Goal: Use online tool/utility: Utilize a website feature to perform a specific function

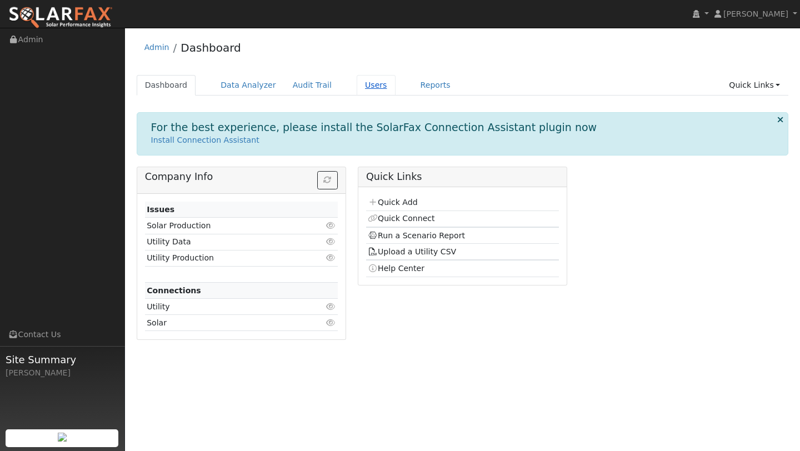
click at [361, 83] on link "Users" at bounding box center [376, 85] width 39 height 21
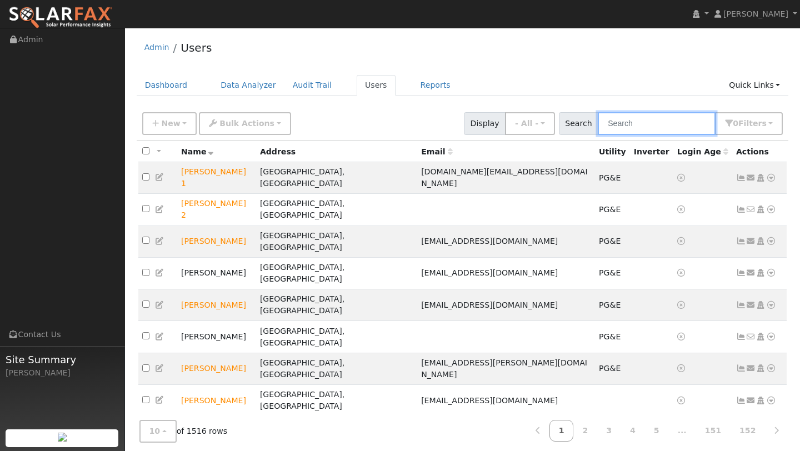
click at [619, 121] on input "text" at bounding box center [657, 123] width 118 height 23
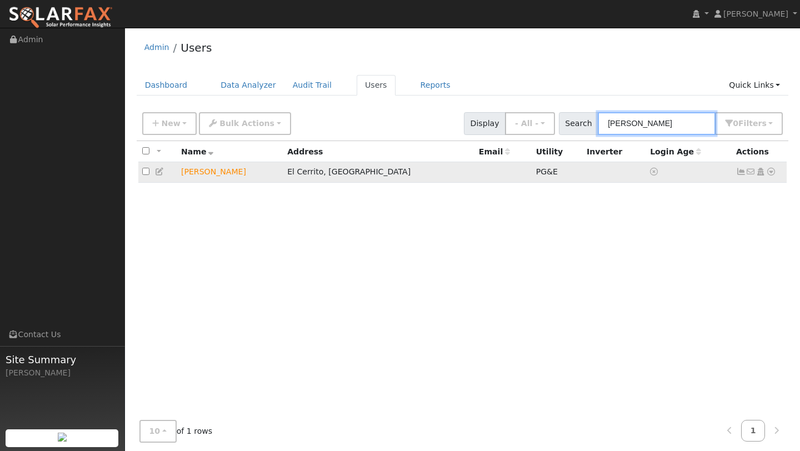
type input "LOURDES"
click at [775, 174] on icon at bounding box center [772, 172] width 10 height 8
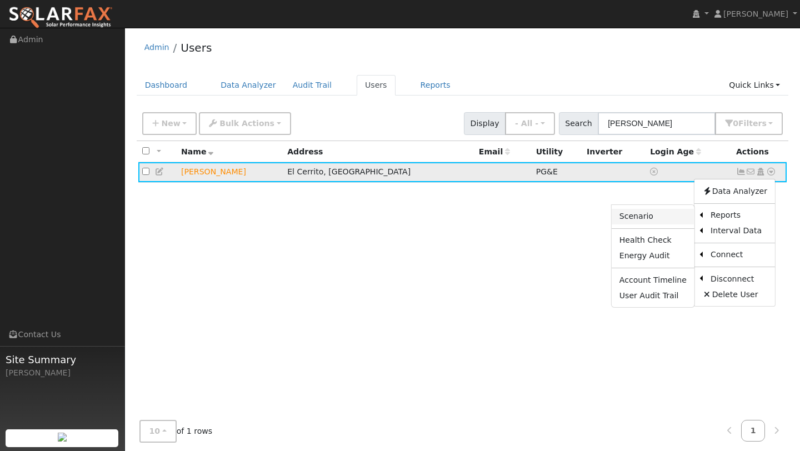
click at [668, 220] on link "Scenario" at bounding box center [653, 217] width 83 height 16
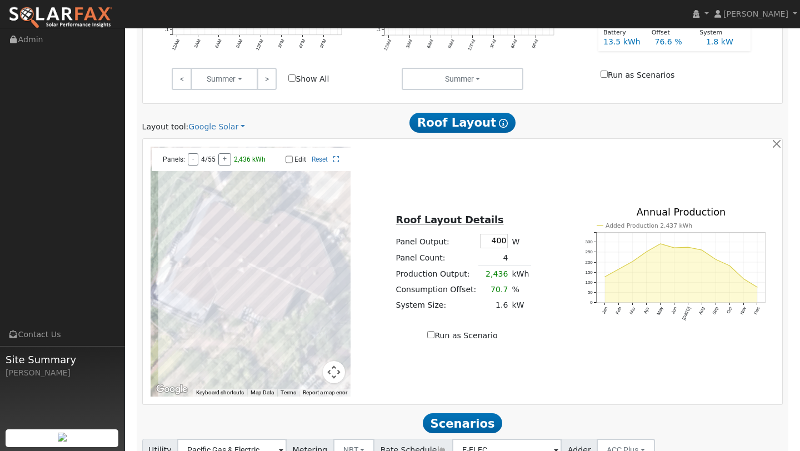
scroll to position [590, 0]
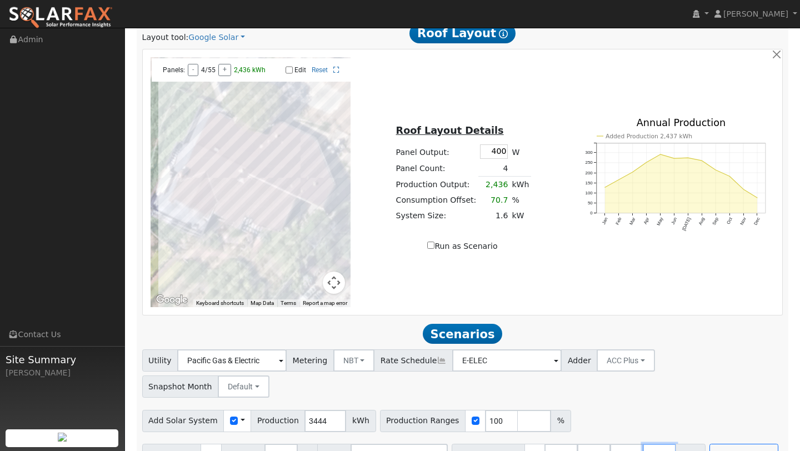
click at [656, 444] on input "number" at bounding box center [659, 455] width 33 height 22
type input "0"
type input "13.5"
type input "27"
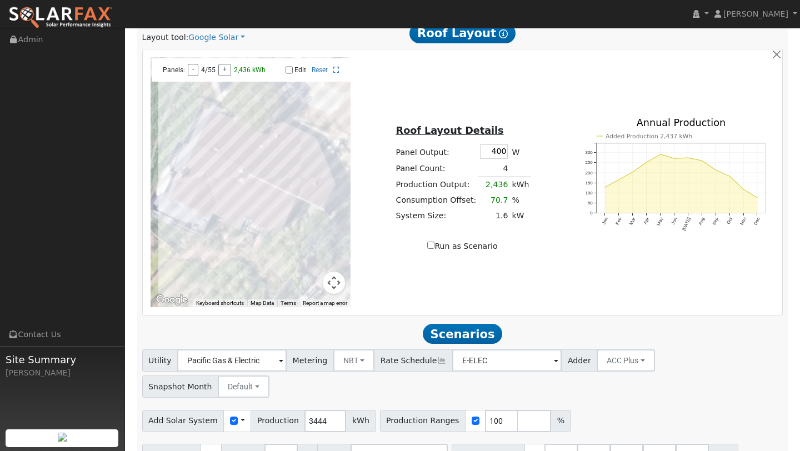
type input "40.5"
click at [709, 444] on span "kWh" at bounding box center [724, 455] width 30 height 22
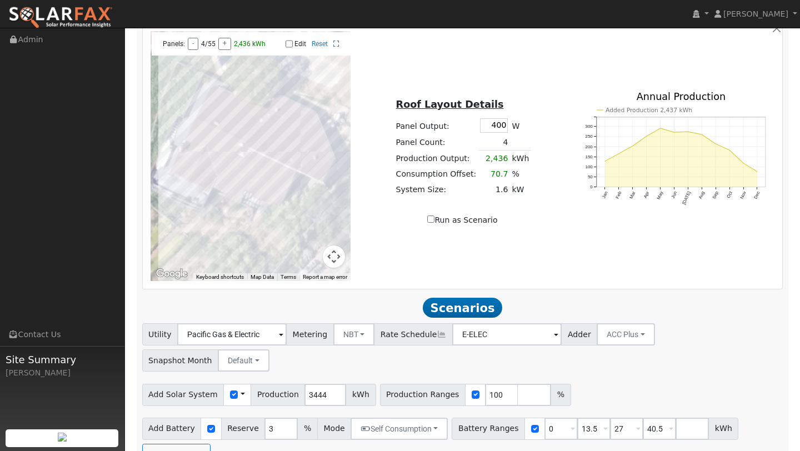
click at [218, 421] on div "Add Battery Reserve 3 % Mode Self Consumption Self Consumption Peak Savings ACC…" at bounding box center [462, 440] width 645 height 52
click at [179, 444] on button "Run Scenarios" at bounding box center [176, 455] width 68 height 22
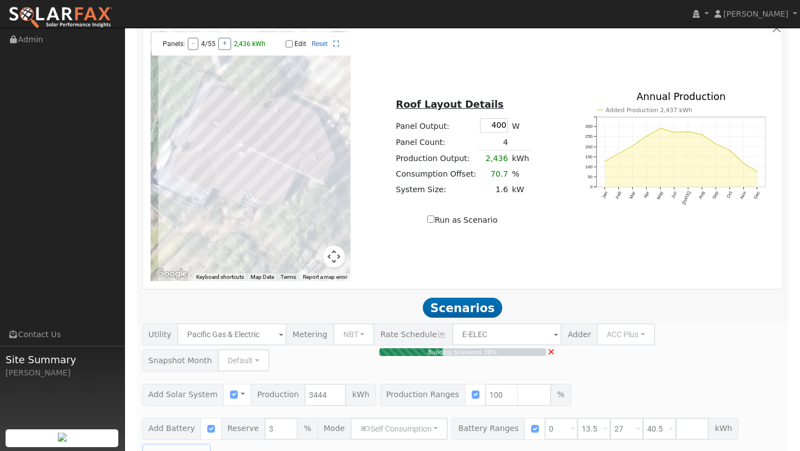
click at [334, 250] on button "Map camera controls" at bounding box center [334, 257] width 22 height 22
click at [311, 259] on button "Zoom out" at bounding box center [306, 257] width 22 height 22
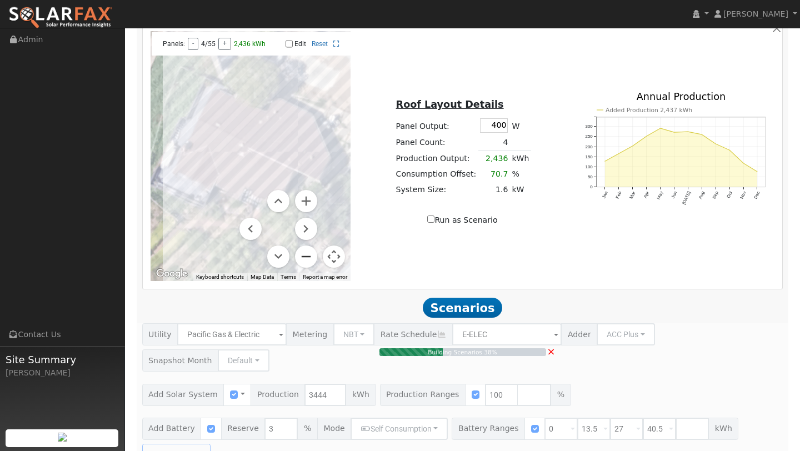
click at [311, 259] on button "Zoom out" at bounding box center [306, 257] width 22 height 22
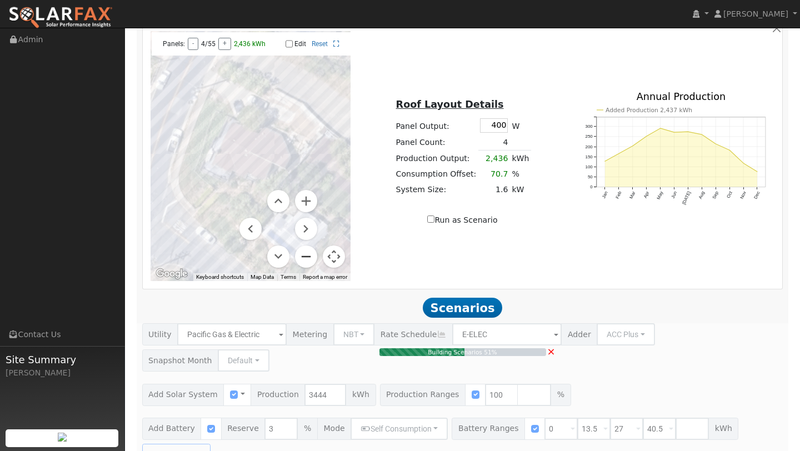
click at [311, 259] on button "Zoom out" at bounding box center [306, 257] width 22 height 22
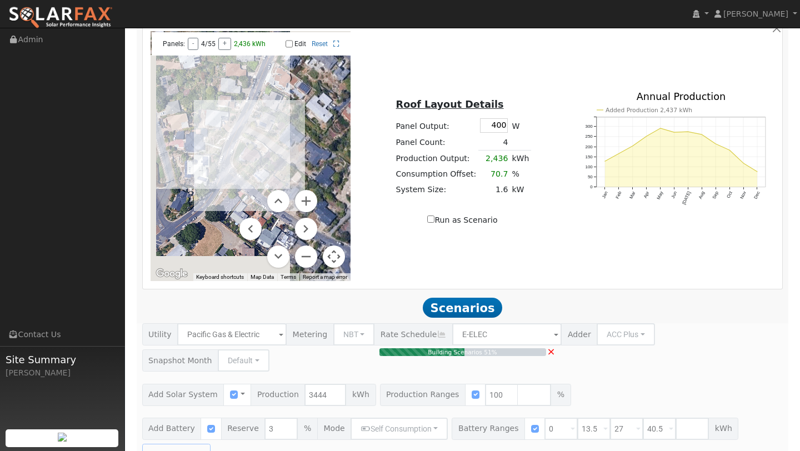
click at [335, 258] on button "Map camera controls" at bounding box center [334, 257] width 22 height 22
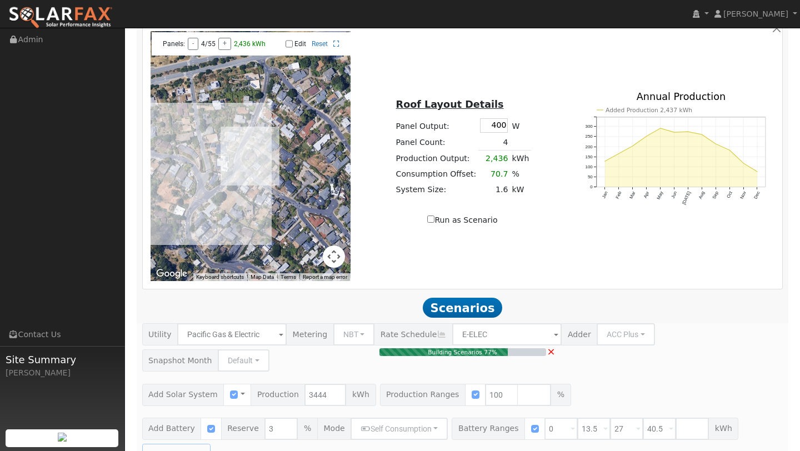
type input "2.3"
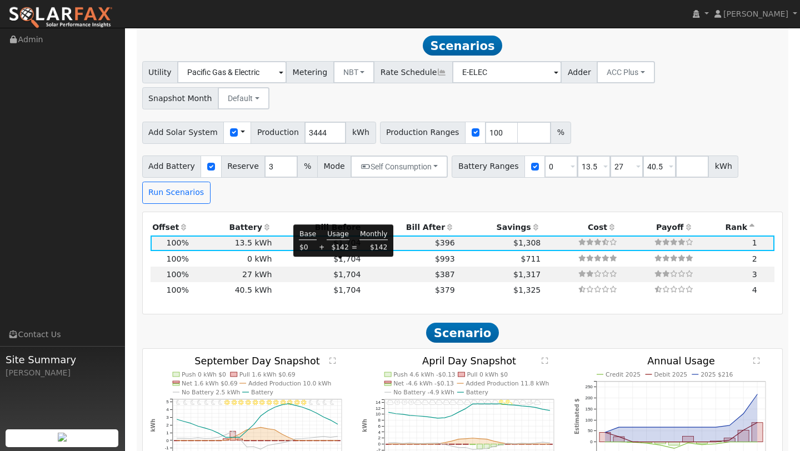
scroll to position [880, 0]
